Goal: Task Accomplishment & Management: Manage account settings

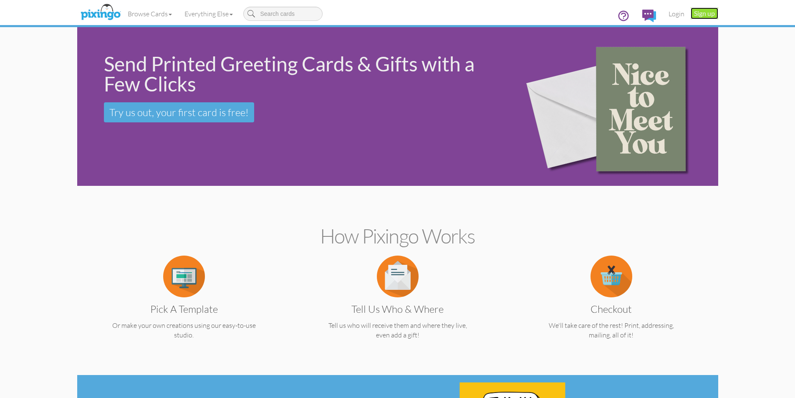
click at [696, 13] on link "Sign up" at bounding box center [705, 14] width 28 height 12
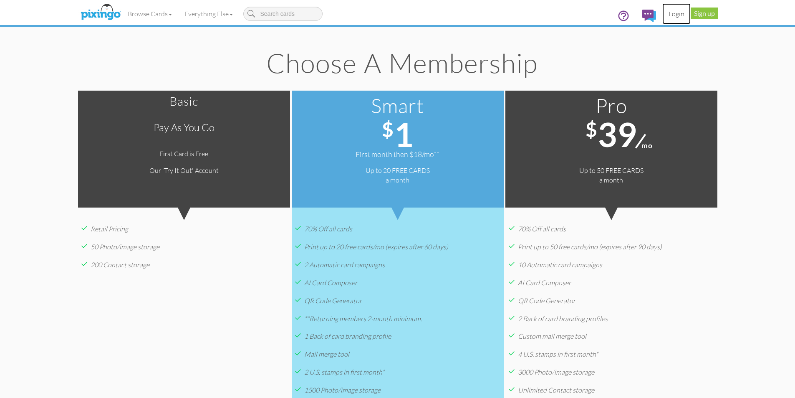
click at [678, 15] on link "Login" at bounding box center [676, 13] width 28 height 21
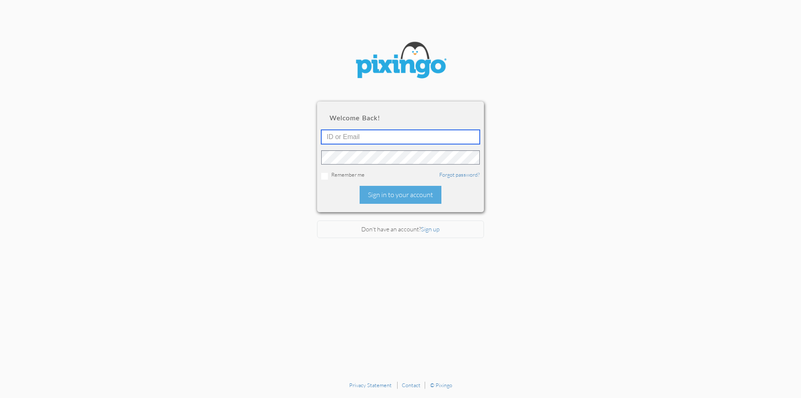
click at [411, 136] on input "text" at bounding box center [400, 137] width 159 height 14
type input "tkelly@mylegacymarketing.com"
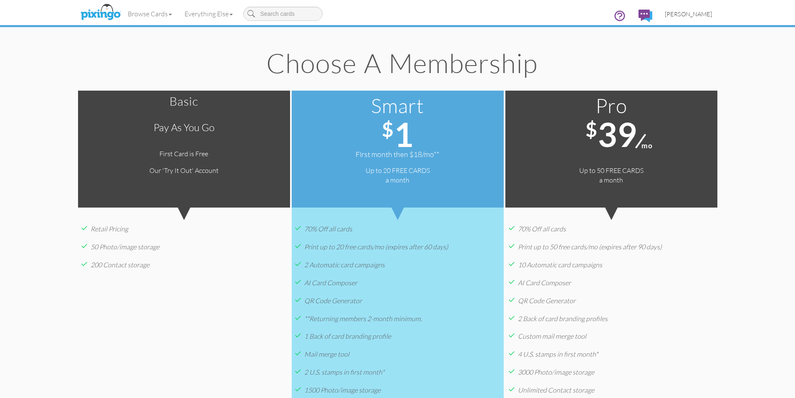
click at [702, 12] on span "[PERSON_NAME]" at bounding box center [688, 13] width 47 height 7
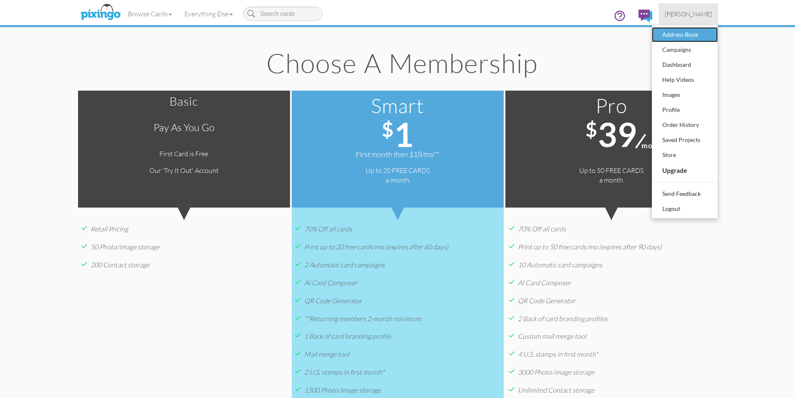
click at [690, 37] on div "Address Book" at bounding box center [684, 34] width 49 height 13
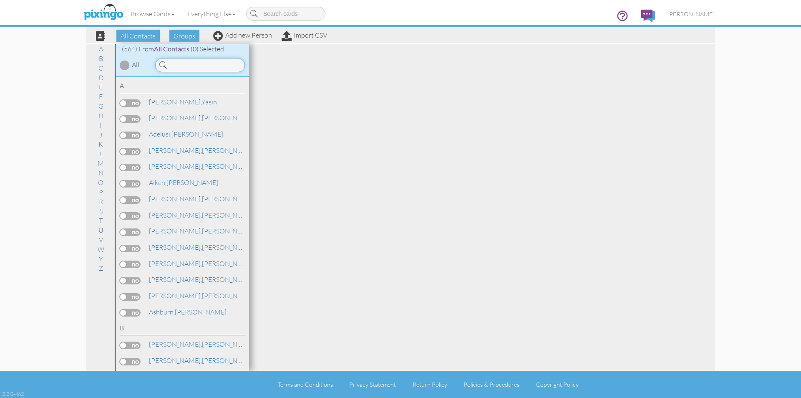
click at [182, 63] on input at bounding box center [200, 65] width 90 height 14
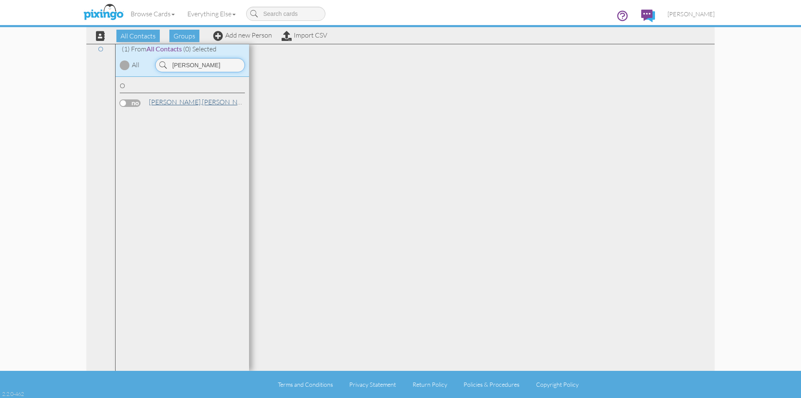
type input "owens"
click at [176, 101] on link "Owens, Jonathan" at bounding box center [201, 102] width 106 height 10
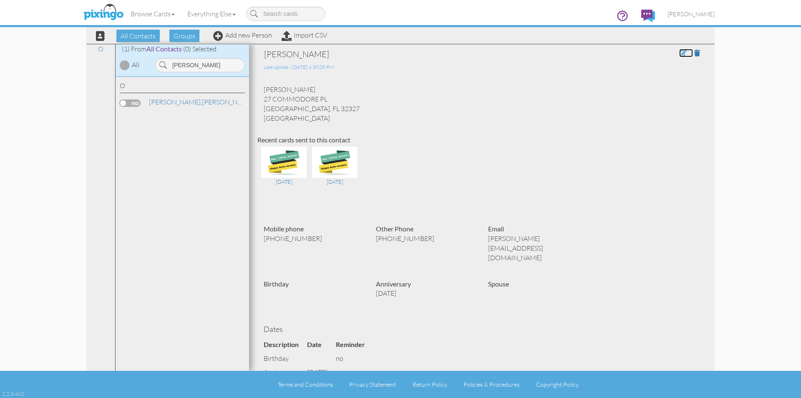
click at [680, 54] on span at bounding box center [684, 53] width 8 height 7
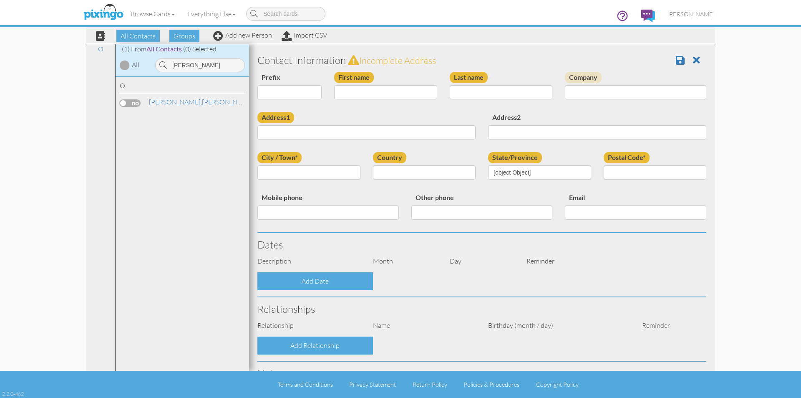
type input "[PERSON_NAME]"
type input "Owens"
type input "27 COMMODORE PL"
type input "CRAWFORDVILLE"
type input "32327"
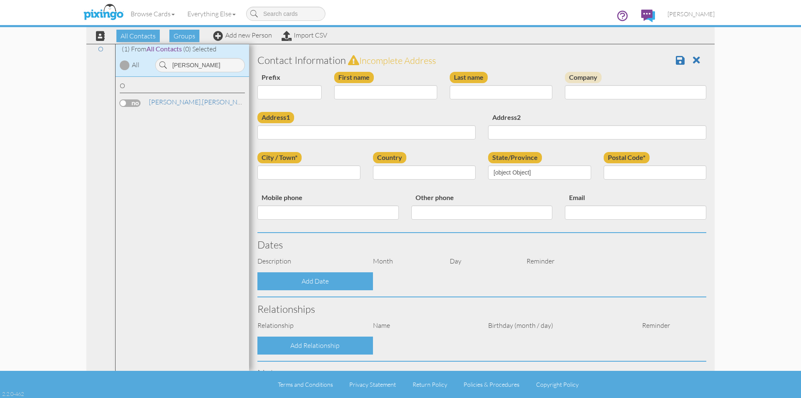
type input "[PHONE_NUMBER]"
type input "[PERSON_NAME][EMAIL_ADDRESS][DOMAIN_NAME]"
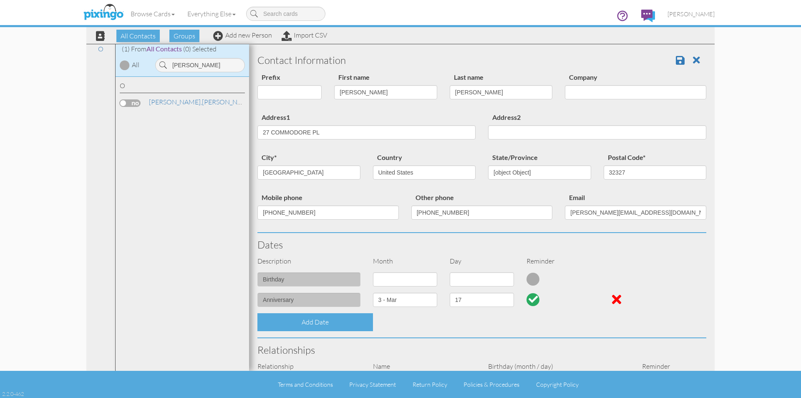
select select "object:2804"
select select "object:3049"
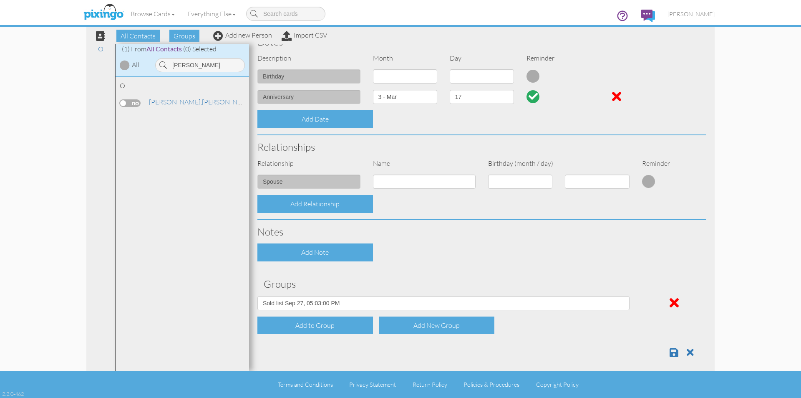
scroll to position [209, 0]
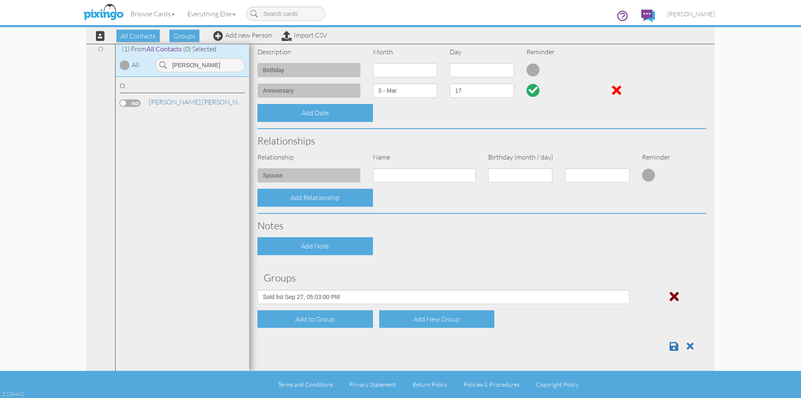
click at [671, 298] on span at bounding box center [674, 296] width 9 height 13
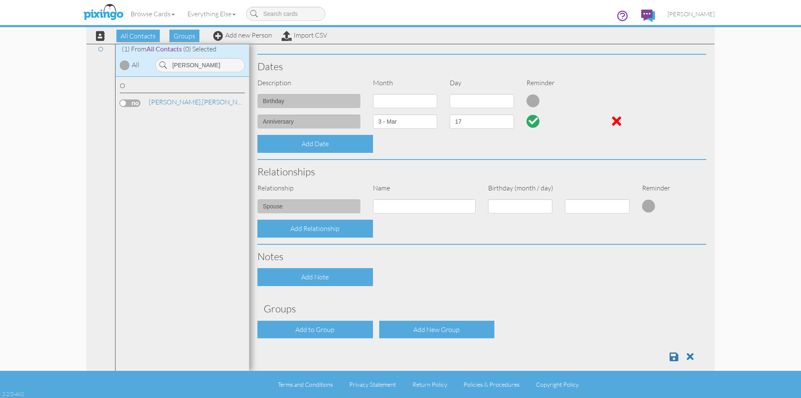
scroll to position [189, 0]
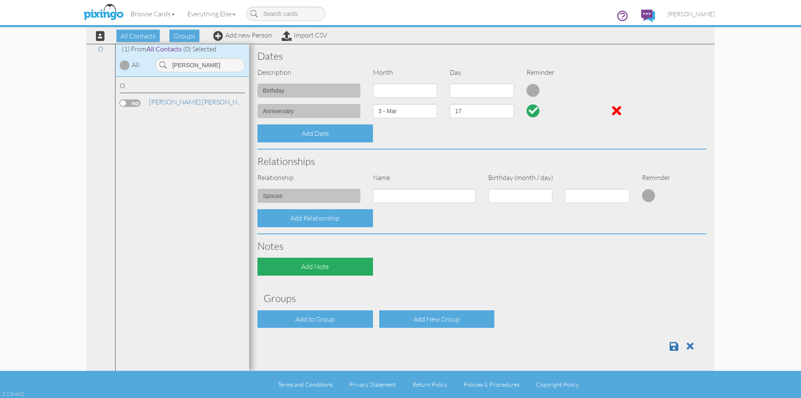
click at [342, 267] on div "Add Note" at bounding box center [316, 267] width 116 height 18
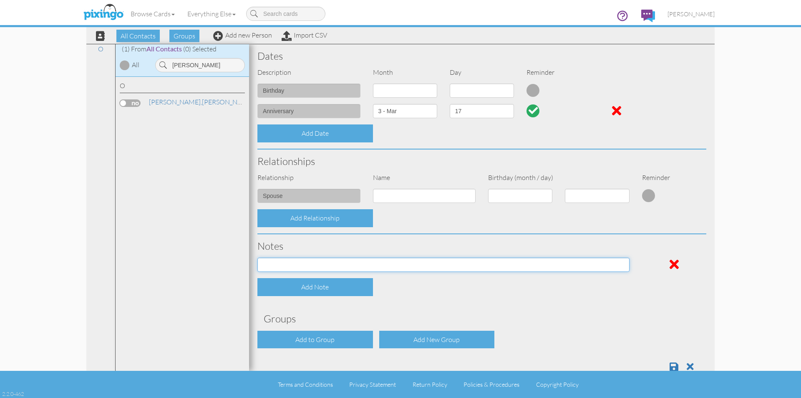
click at [342, 267] on input at bounding box center [444, 265] width 372 height 14
type input "Returned mail"
click at [671, 367] on span at bounding box center [674, 367] width 9 height 10
